Goal: Task Accomplishment & Management: Manage account settings

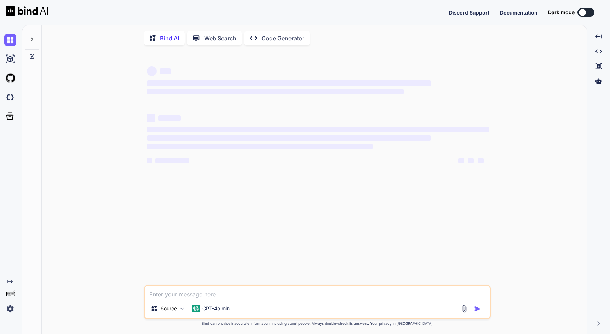
click at [241, 82] on span "‌" at bounding box center [289, 83] width 284 height 6
click at [213, 37] on p "Web Search" at bounding box center [220, 38] width 32 height 8
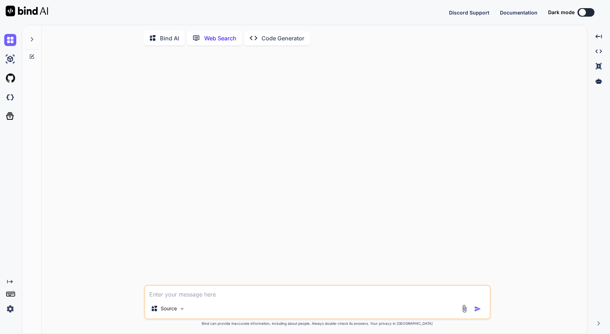
scroll to position [3, 0]
click at [168, 33] on p "Bind AI" at bounding box center [169, 37] width 19 height 8
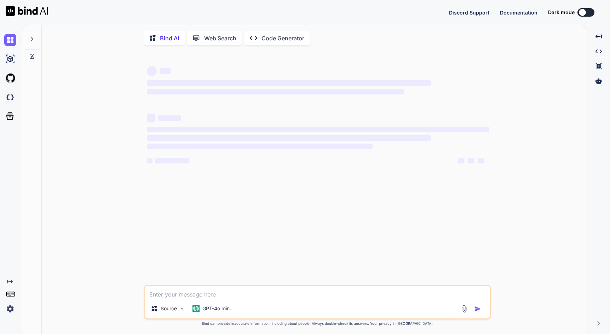
click at [12, 308] on img at bounding box center [10, 309] width 12 height 12
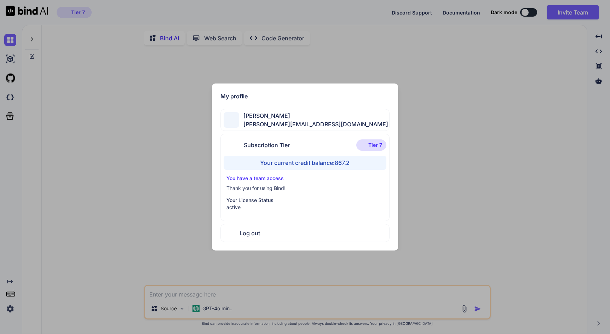
type textarea "x"
click at [387, 95] on img at bounding box center [385, 96] width 8 height 8
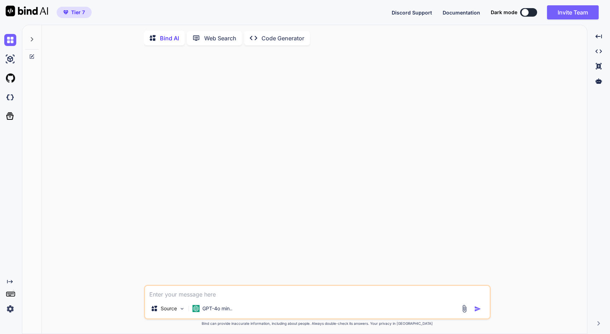
click at [403, 83] on div at bounding box center [317, 168] width 345 height 234
click at [554, 16] on button "Invite Team" at bounding box center [573, 12] width 52 height 14
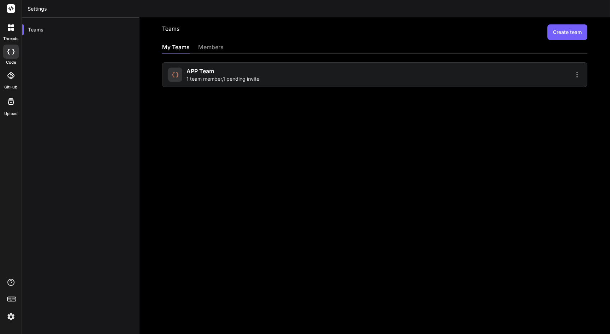
click at [248, 77] on span "1 team member , 1 pending invite" at bounding box center [222, 78] width 73 height 7
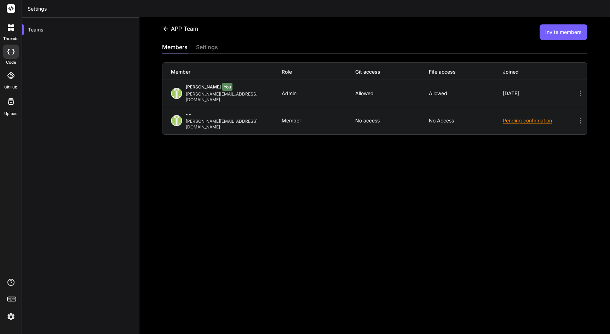
click at [579, 116] on icon at bounding box center [580, 120] width 8 height 8
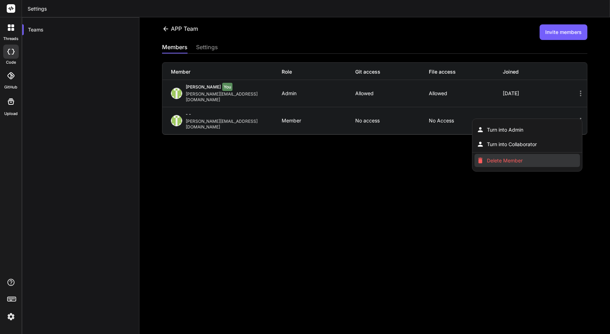
click at [497, 157] on span "Delete Member" at bounding box center [505, 160] width 36 height 7
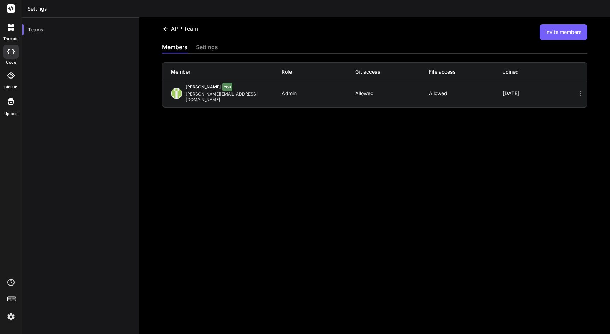
click at [568, 35] on button "Invite members" at bounding box center [563, 32] width 48 height 16
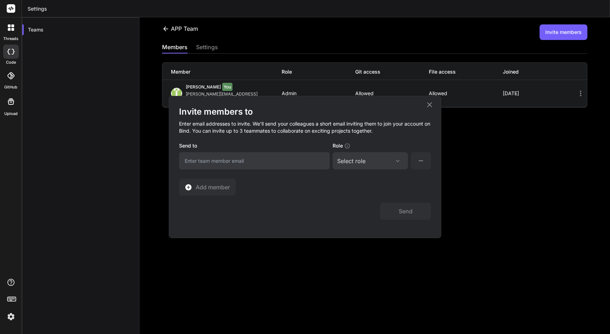
click at [236, 164] on input "email" at bounding box center [254, 160] width 151 height 17
paste input "[PERSON_NAME][EMAIL_ADDRESS][DOMAIN_NAME]"
type input "[PERSON_NAME][EMAIL_ADDRESS][DOMAIN_NAME]"
click at [388, 159] on div "Select role" at bounding box center [370, 161] width 66 height 8
click at [353, 217] on div "Member" at bounding box center [357, 220] width 19 height 7
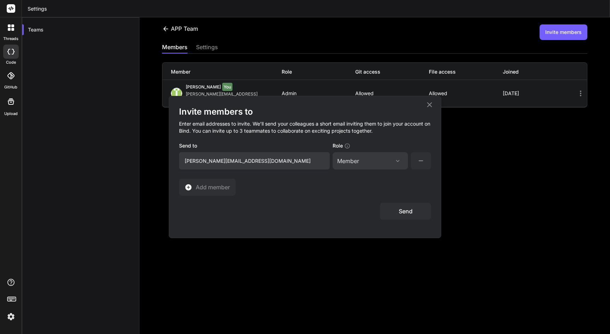
click at [401, 212] on button "Send" at bounding box center [405, 211] width 51 height 17
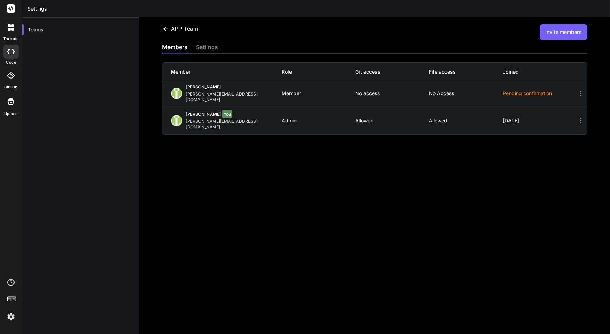
click at [253, 184] on div "APP Team Invite members members settings Member Role Git access File access Joi…" at bounding box center [374, 175] width 470 height 317
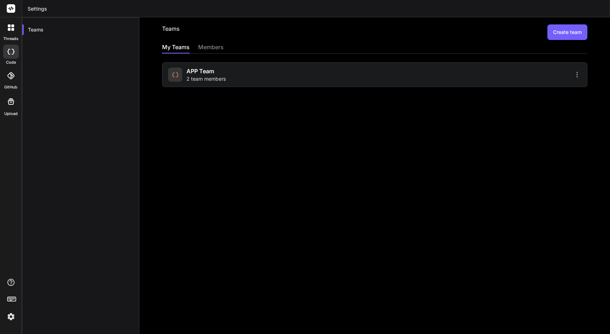
click at [267, 73] on div "APP Team 2 team members" at bounding box center [270, 75] width 204 height 16
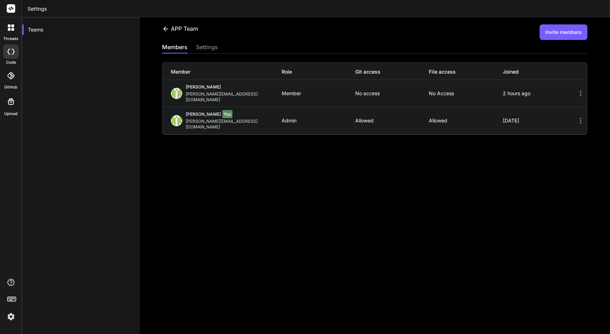
click at [265, 215] on div "APP Team Invite members members settings Member Role Git access File access Joi…" at bounding box center [374, 175] width 470 height 317
click at [10, 28] on icon at bounding box center [9, 29] width 3 height 3
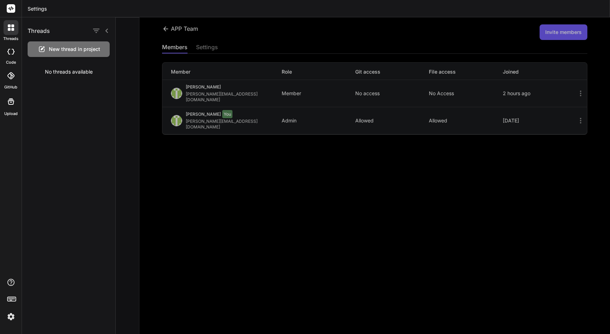
click at [197, 192] on div at bounding box center [363, 175] width 494 height 317
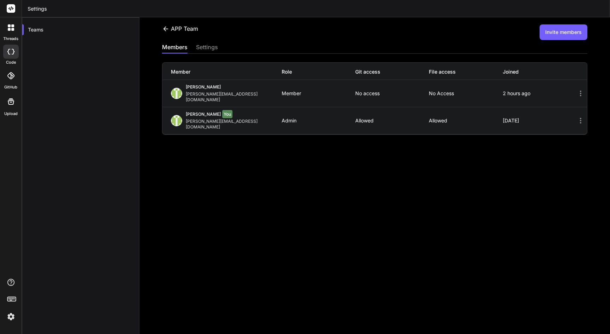
click at [10, 51] on icon at bounding box center [10, 52] width 7 height 6
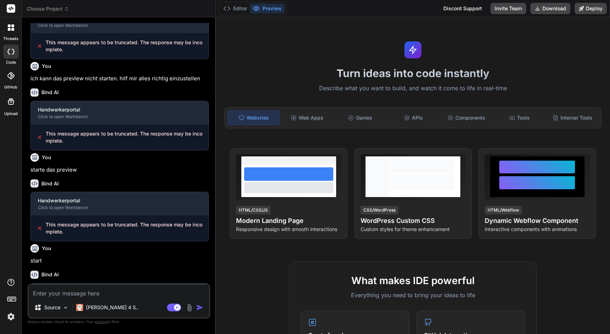
scroll to position [168, 0]
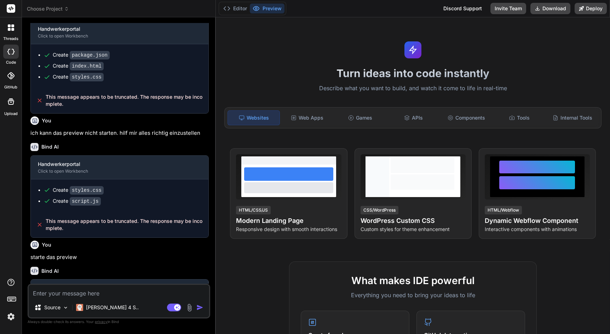
click at [50, 10] on span "Choose Project" at bounding box center [48, 8] width 42 height 7
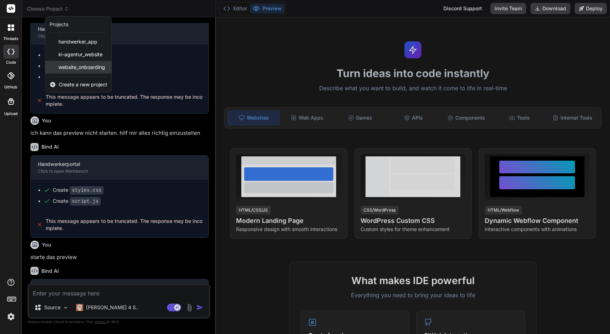
click at [68, 72] on div "website_onboarding" at bounding box center [78, 67] width 66 height 13
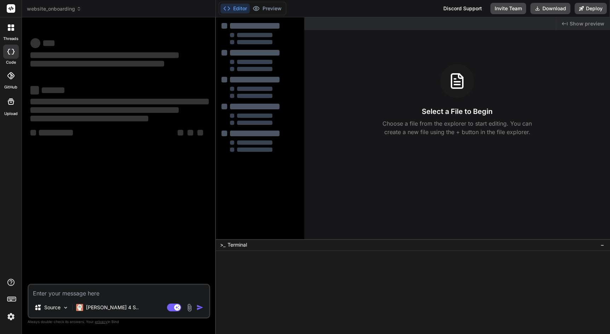
scroll to position [0, 0]
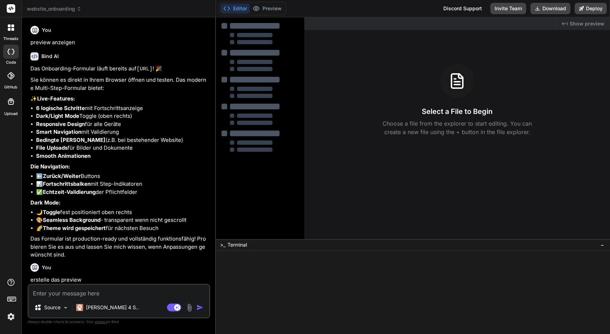
type textarea "x"
click at [265, 118] on div at bounding box center [255, 116] width 36 height 4
